Goal: Ask a question: Seek information or help from site administrators or community

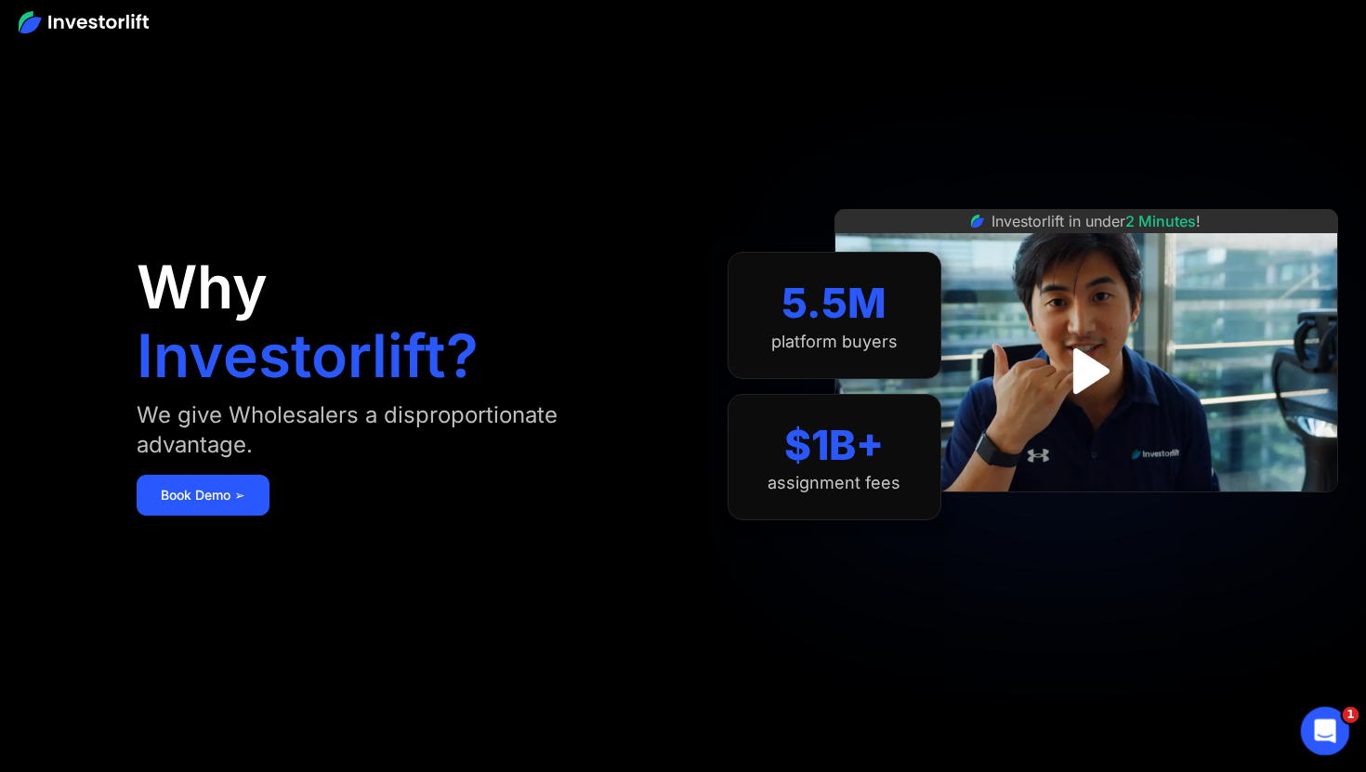
click at [1331, 720] on icon "Open Intercom Messenger" at bounding box center [1323, 729] width 31 height 31
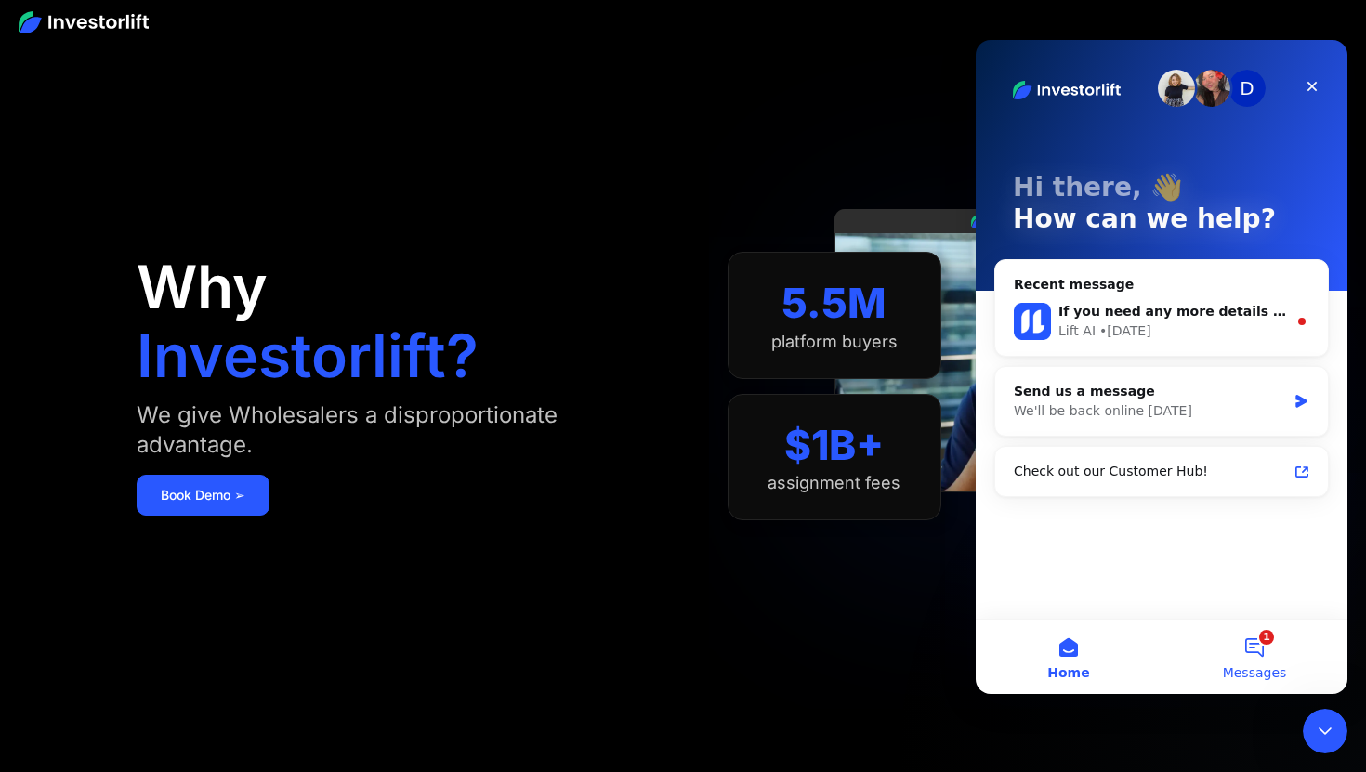
click at [1252, 638] on button "1 Messages" at bounding box center [1255, 657] width 186 height 74
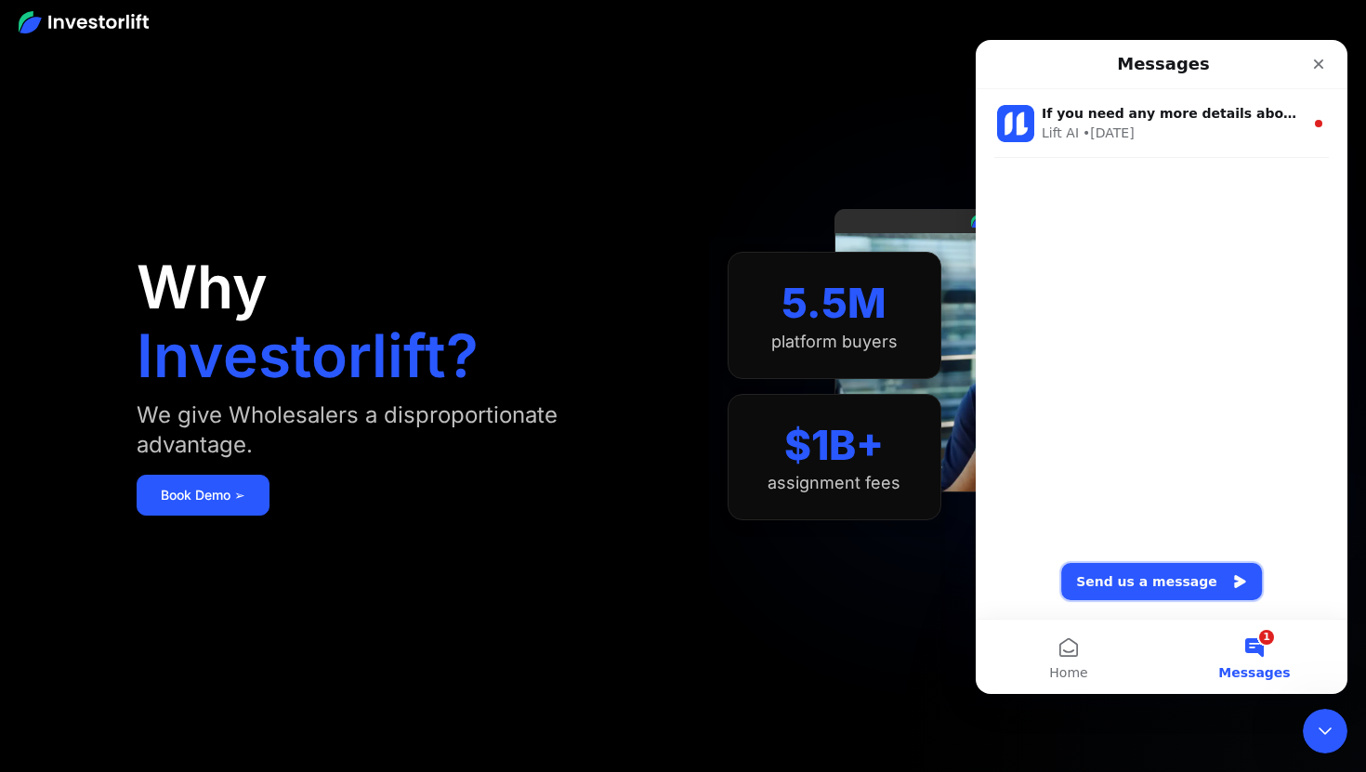
click at [1130, 575] on button "Send us a message" at bounding box center [1162, 581] width 201 height 37
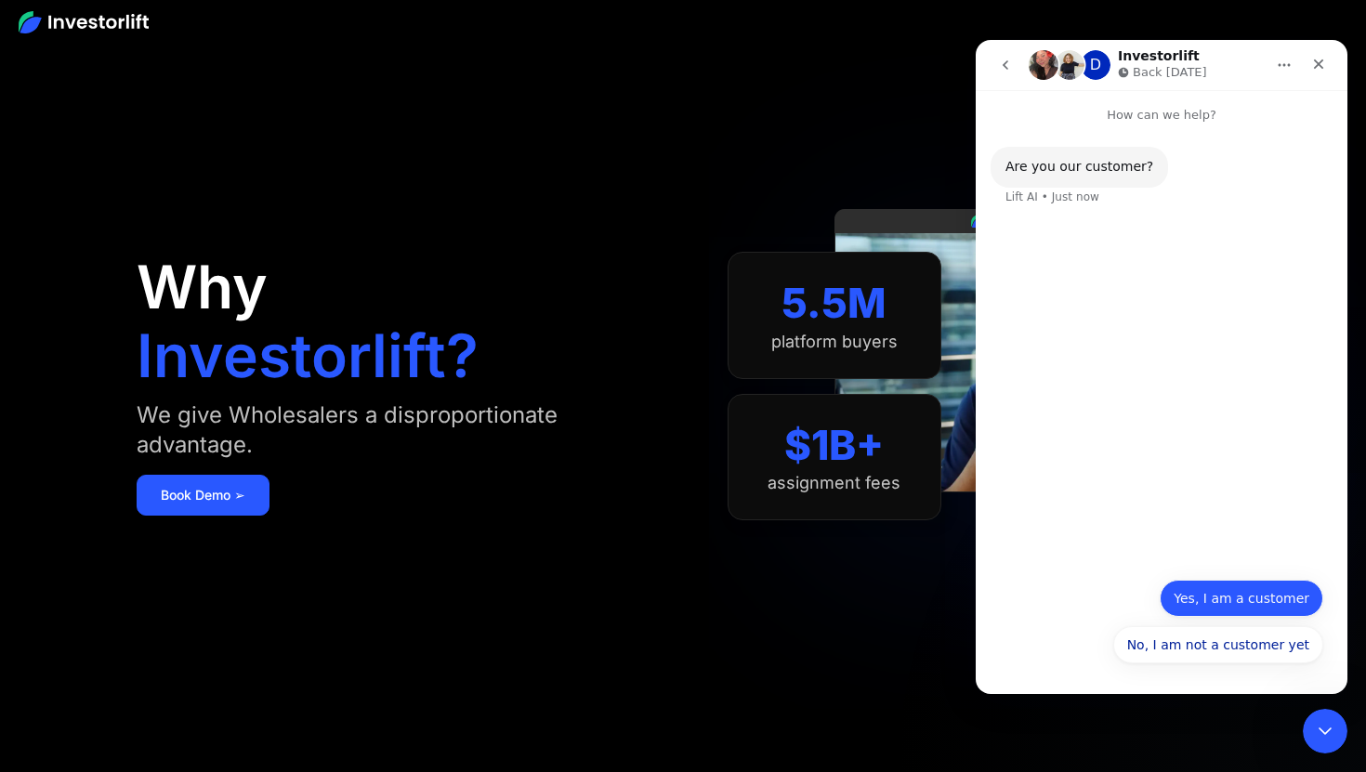
click at [1201, 606] on button "Yes, I am a customer" at bounding box center [1242, 598] width 164 height 37
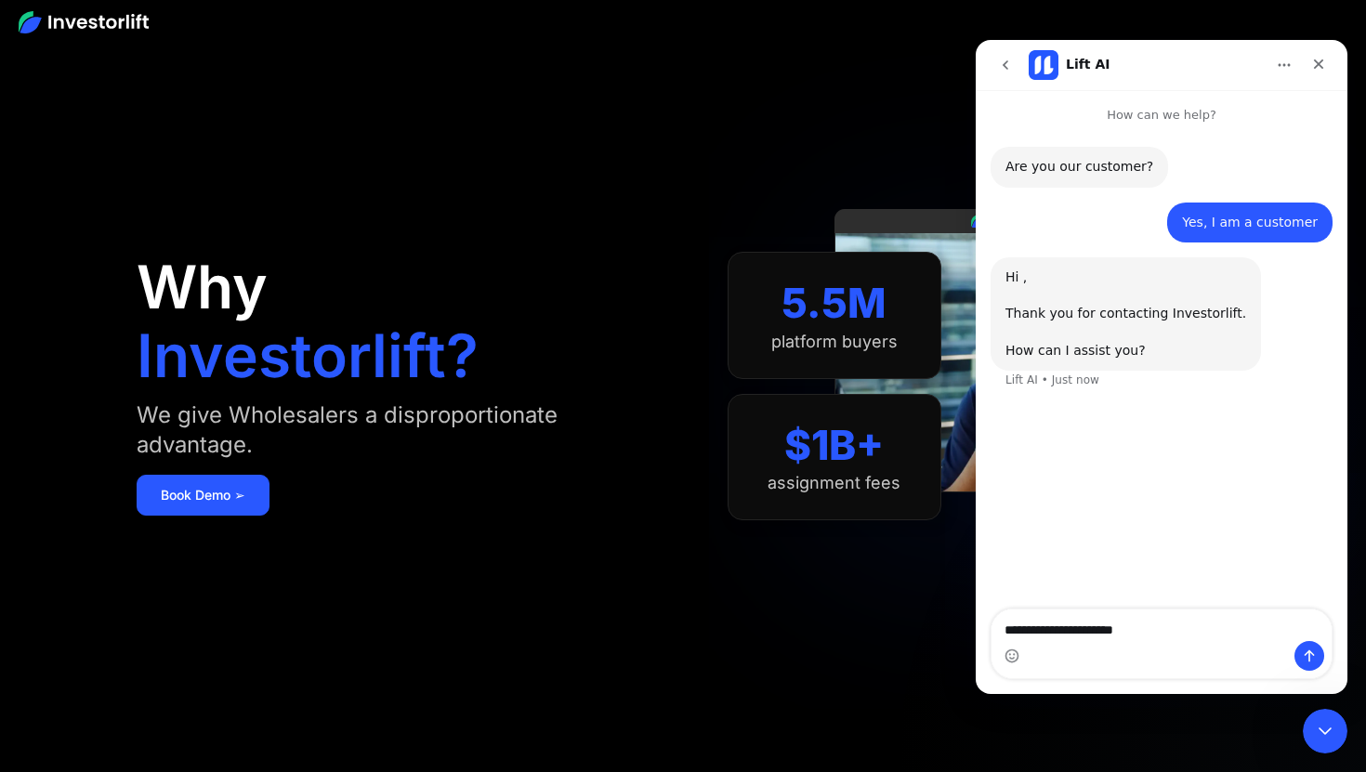
type textarea "**********"
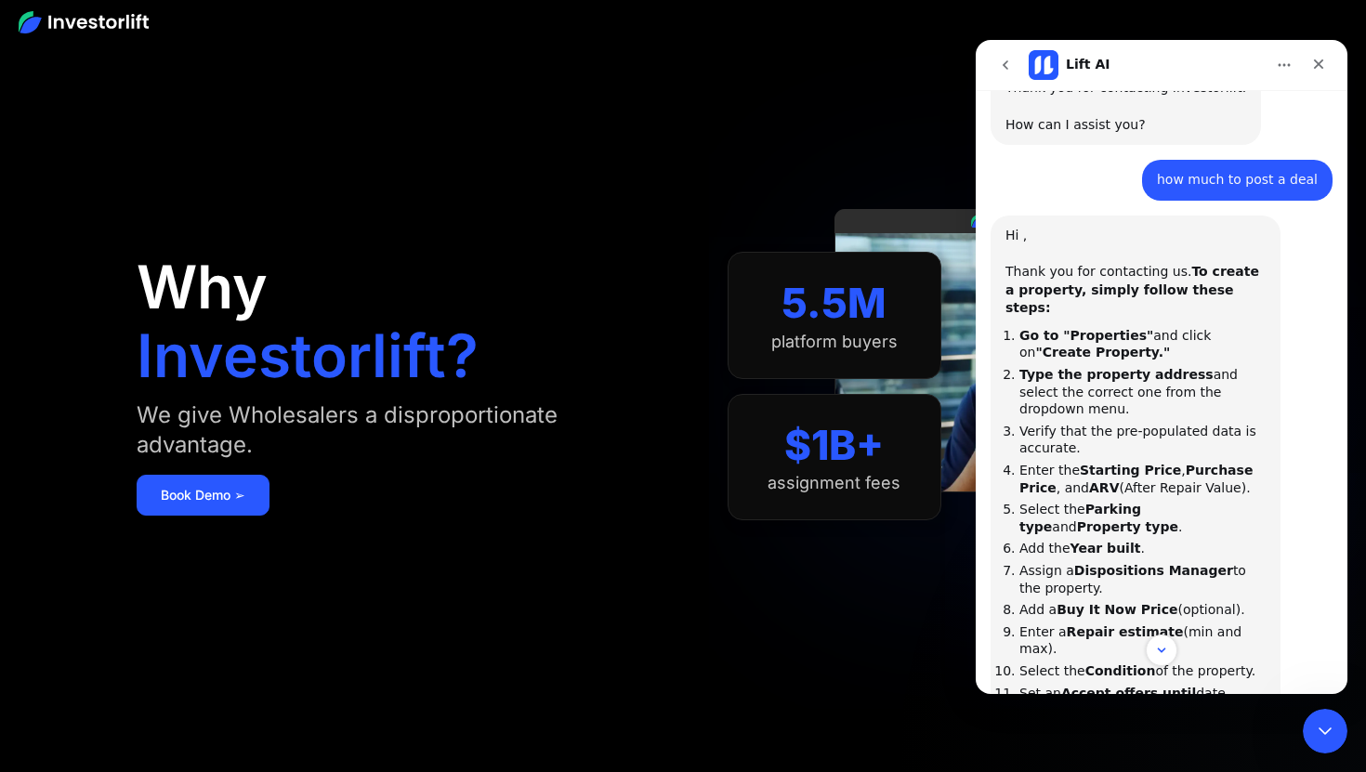
scroll to position [533, 0]
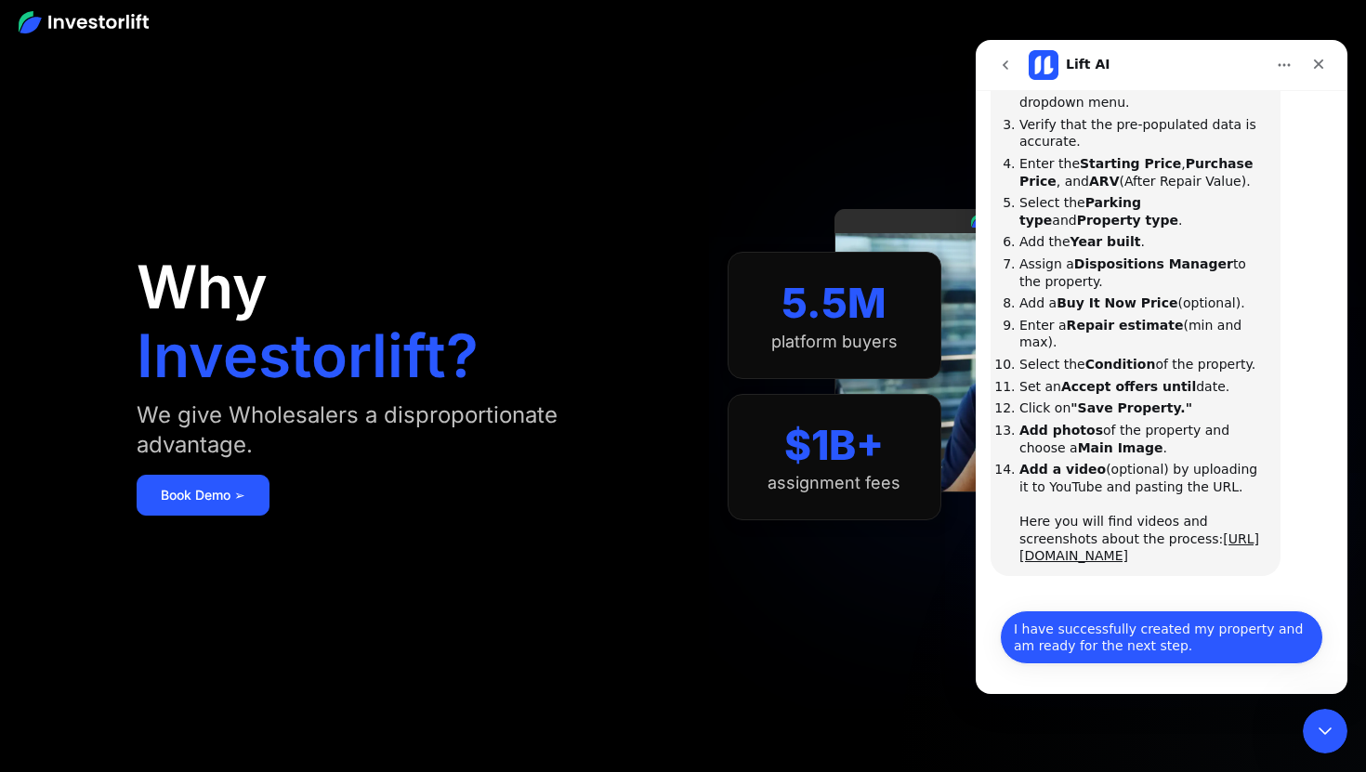
click at [1169, 637] on button "I have successfully created my property and am ready for the next step." at bounding box center [1161, 638] width 323 height 54
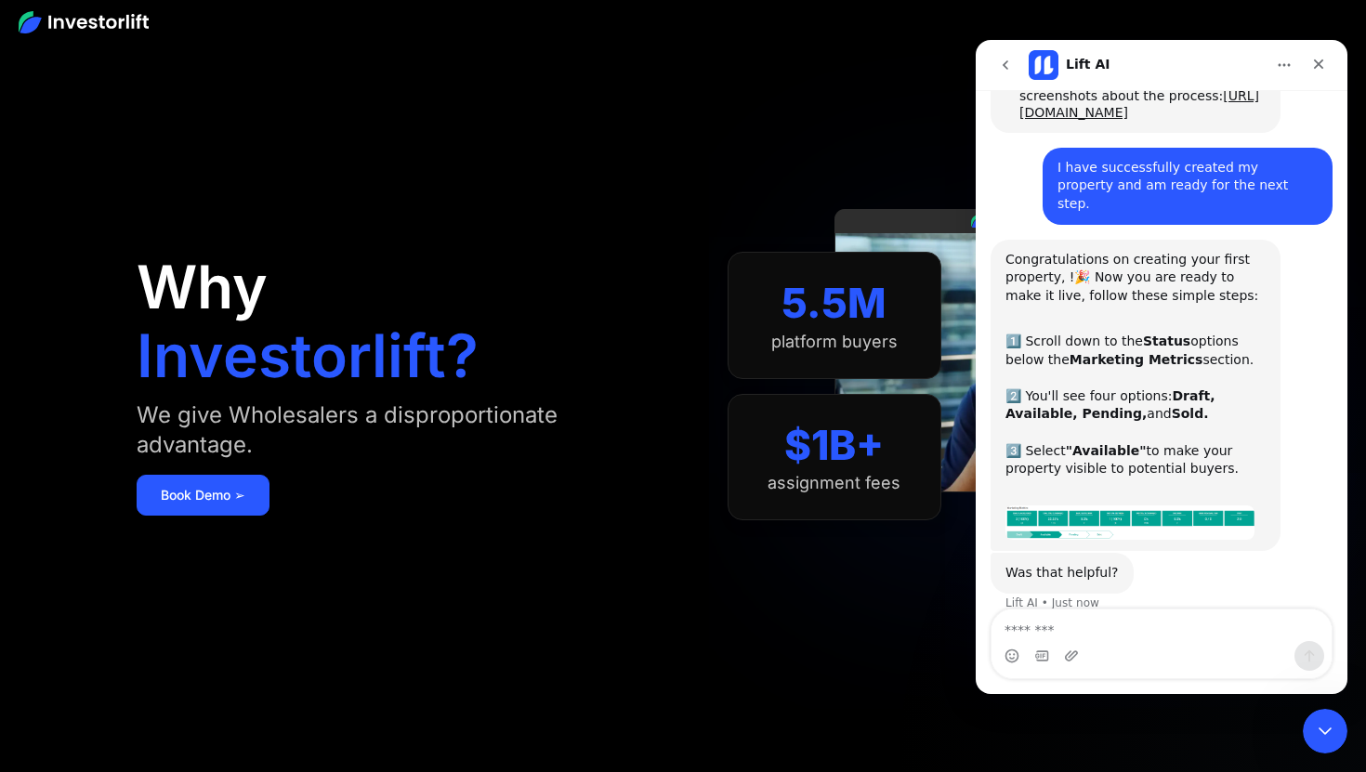
scroll to position [980, 0]
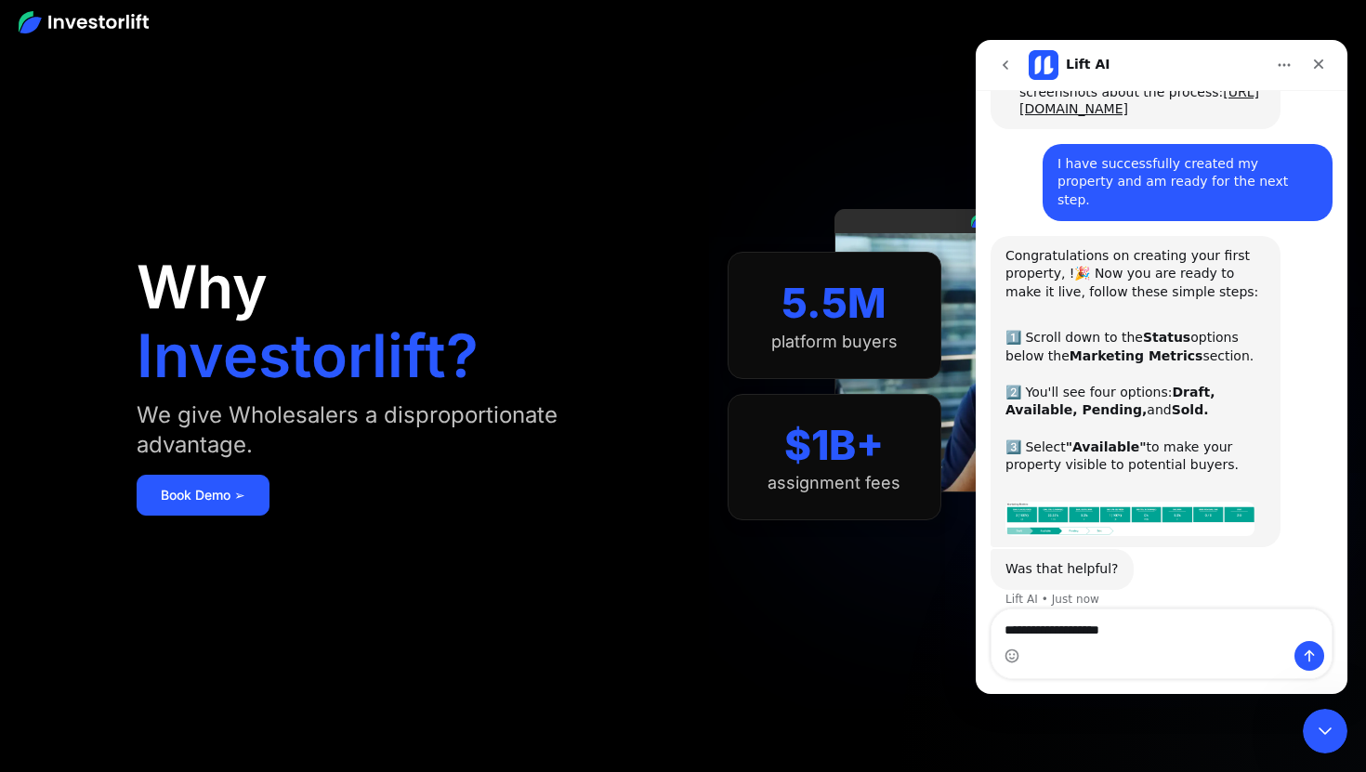
type textarea "**********"
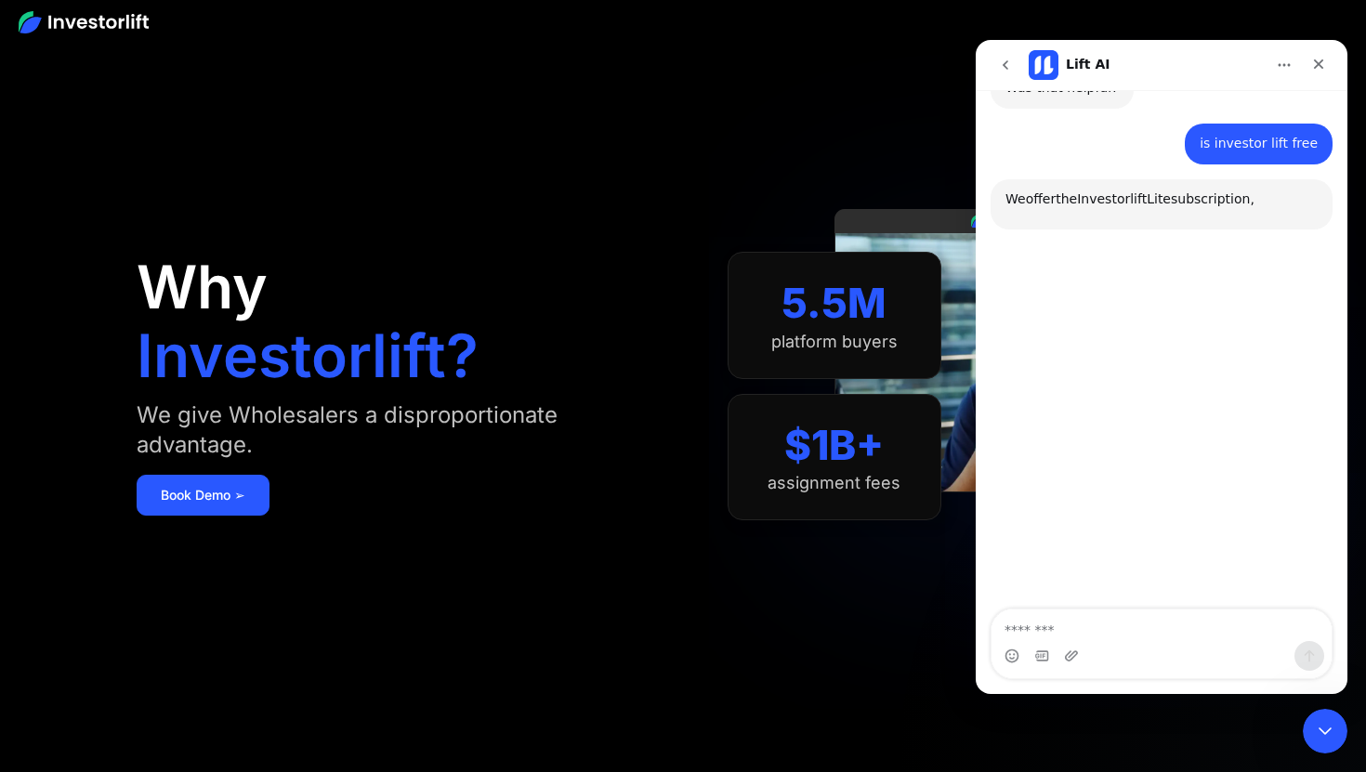
scroll to position [1480, 0]
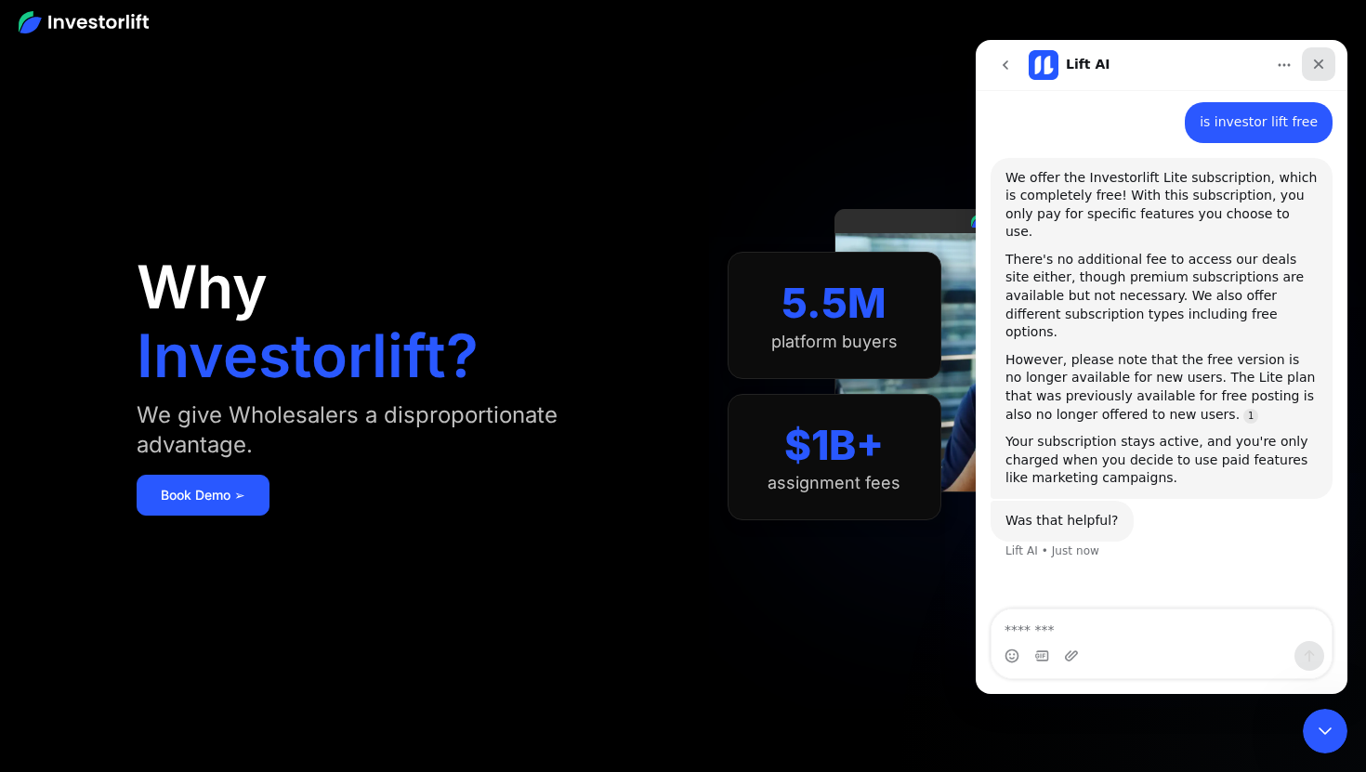
click at [1317, 62] on icon "Close" at bounding box center [1319, 64] width 10 height 10
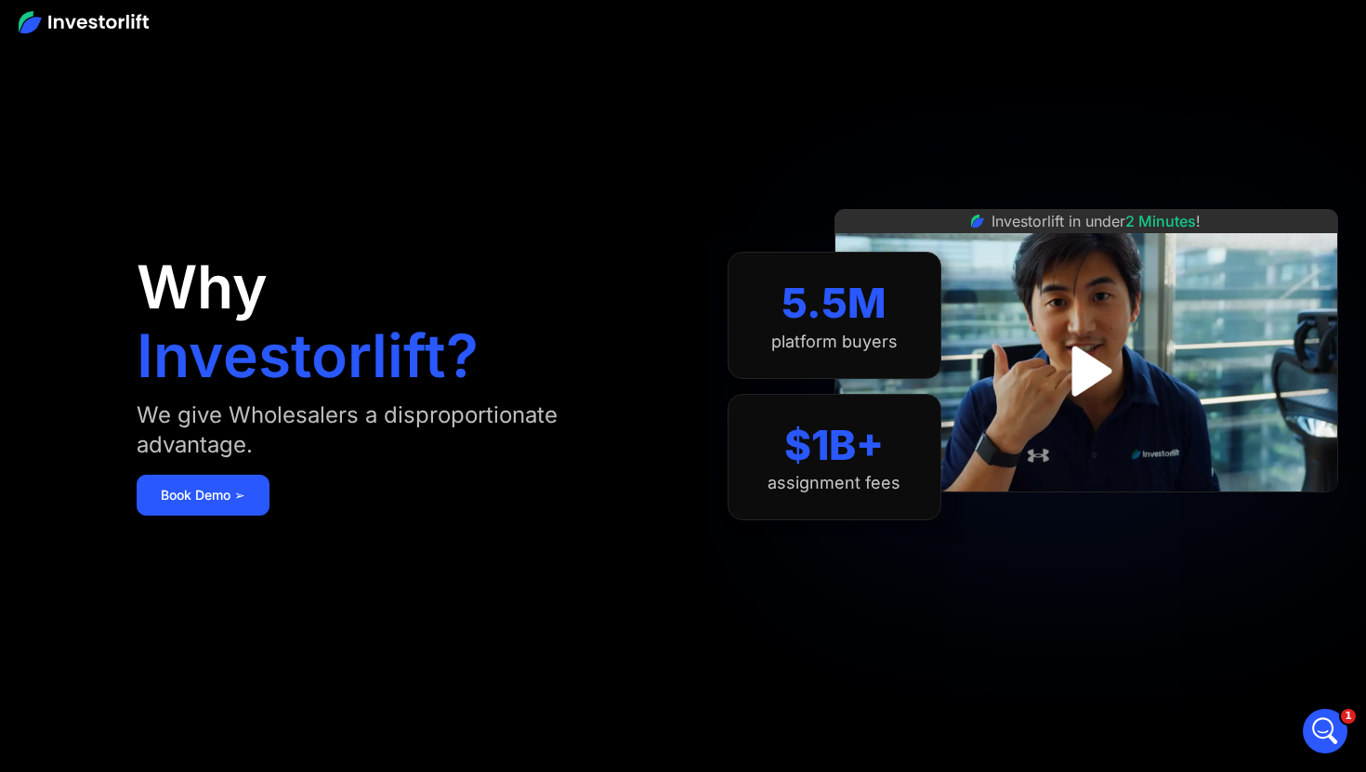
scroll to position [1398, 0]
click at [109, 19] on img at bounding box center [84, 22] width 130 height 22
click at [127, 21] on img at bounding box center [84, 22] width 130 height 22
click at [224, 485] on link "Book Demo ➢" at bounding box center [203, 495] width 133 height 41
